Goal: Information Seeking & Learning: Learn about a topic

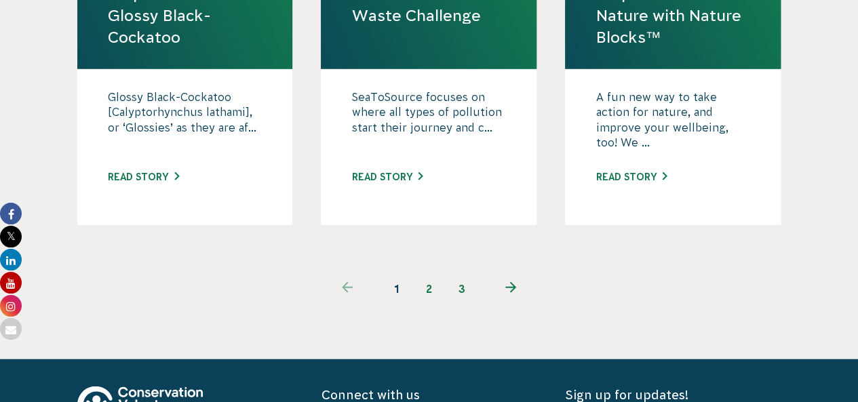
scroll to position [1487, 0]
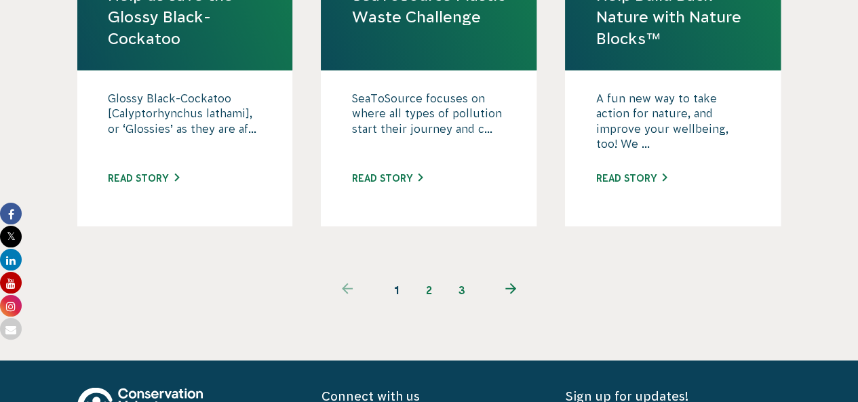
click at [426, 274] on link "2" at bounding box center [429, 290] width 33 height 33
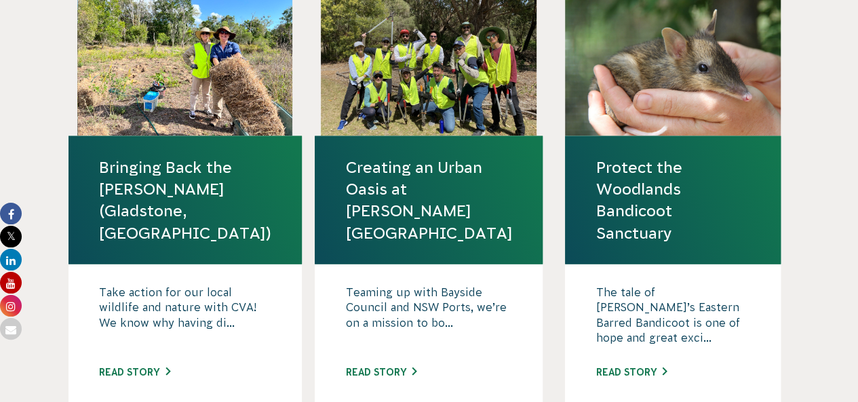
scroll to position [1323, 0]
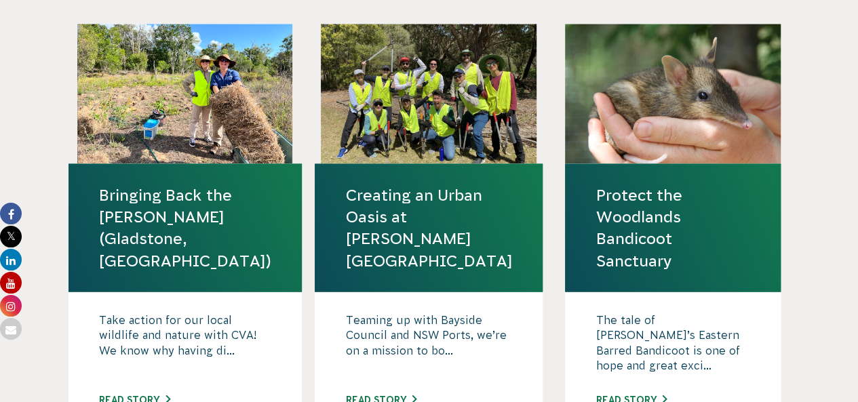
click at [631, 186] on link "Protect the Woodlands Bandicoot Sanctuary" at bounding box center [672, 227] width 155 height 87
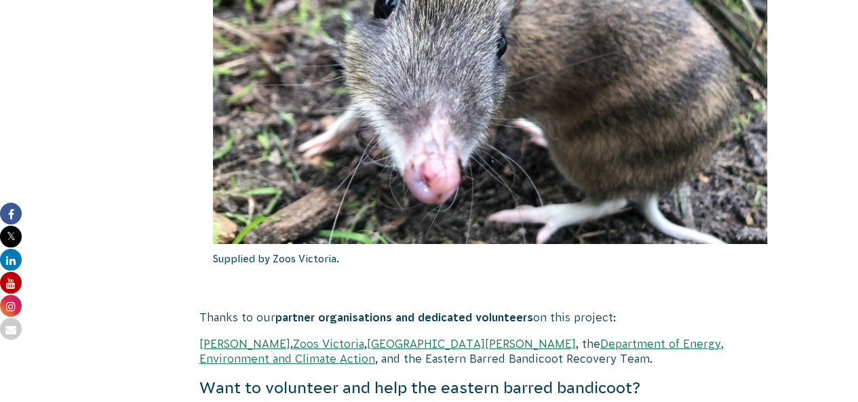
scroll to position [2280, 0]
